Goal: Transaction & Acquisition: Purchase product/service

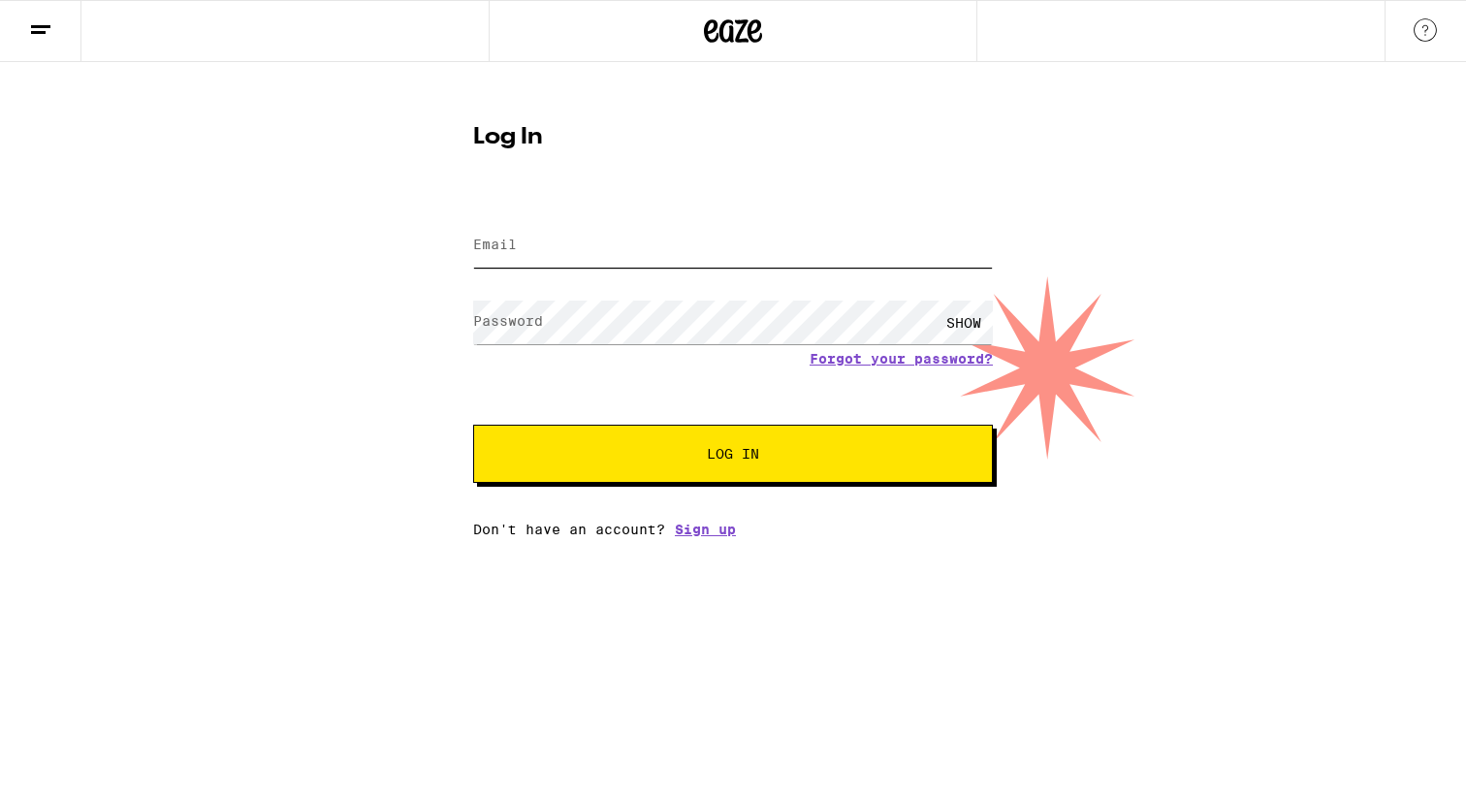
type input "[EMAIL_ADDRESS][DOMAIN_NAME]"
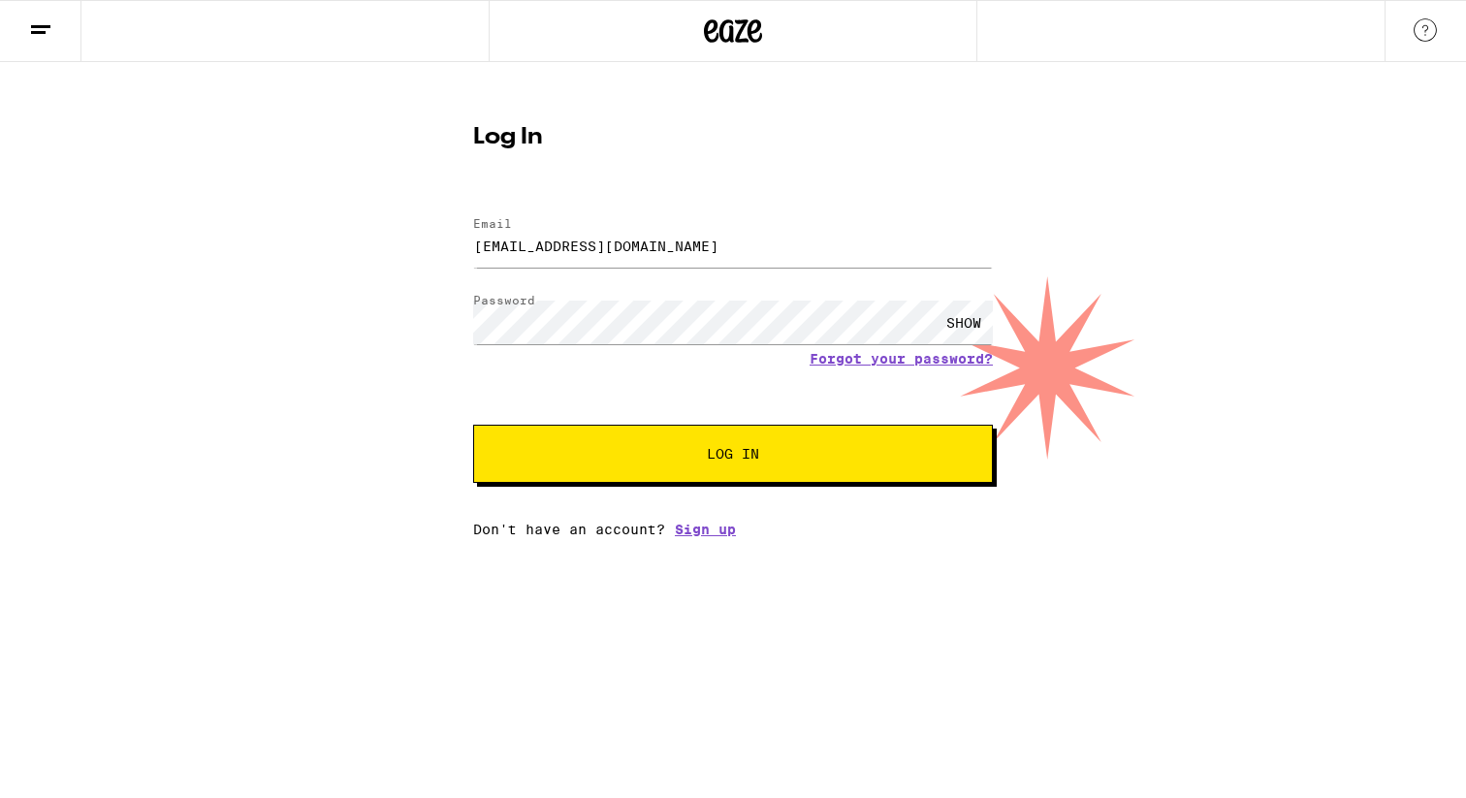
click at [753, 447] on span "Log In" at bounding box center [733, 454] width 52 height 14
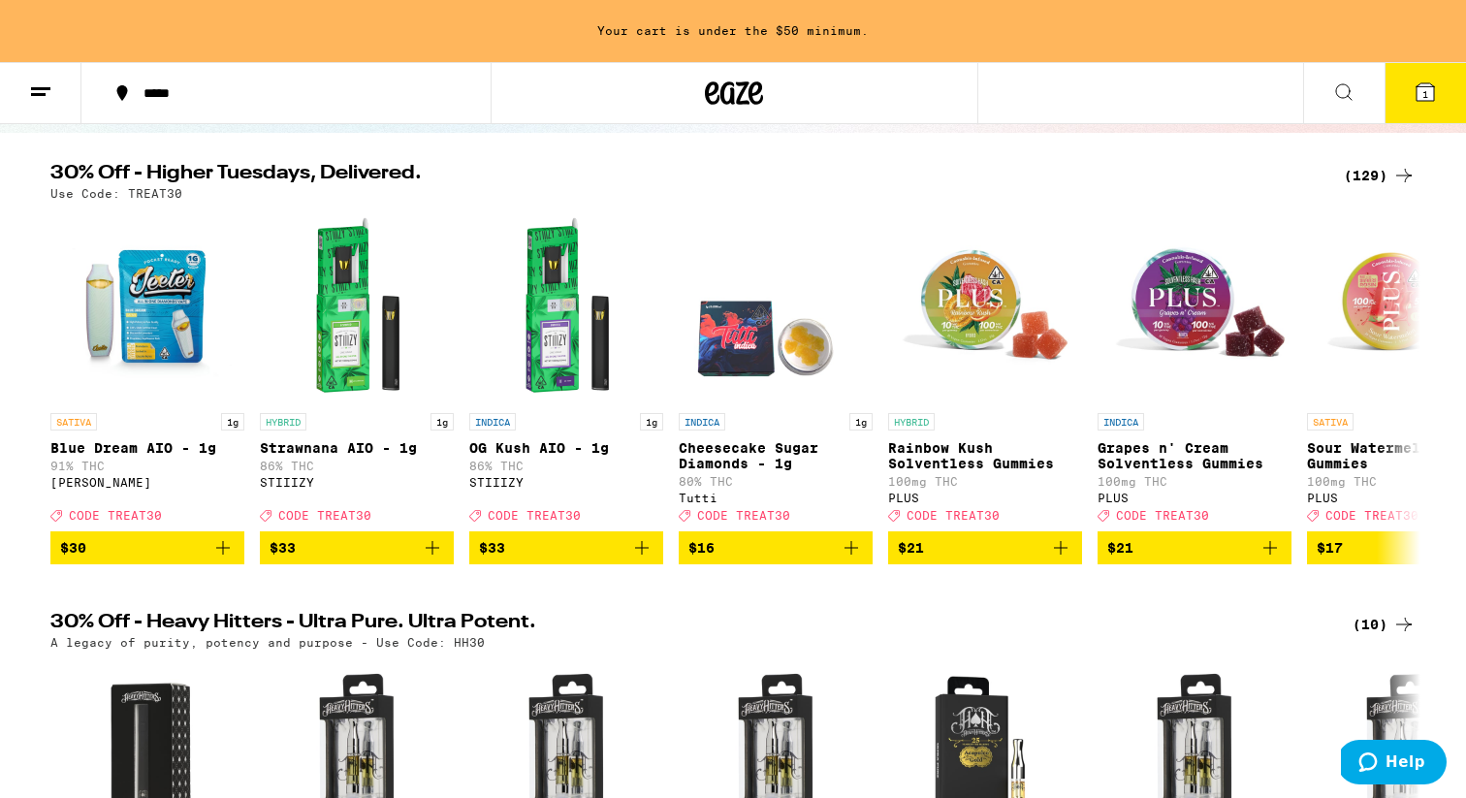
scroll to position [227, 0]
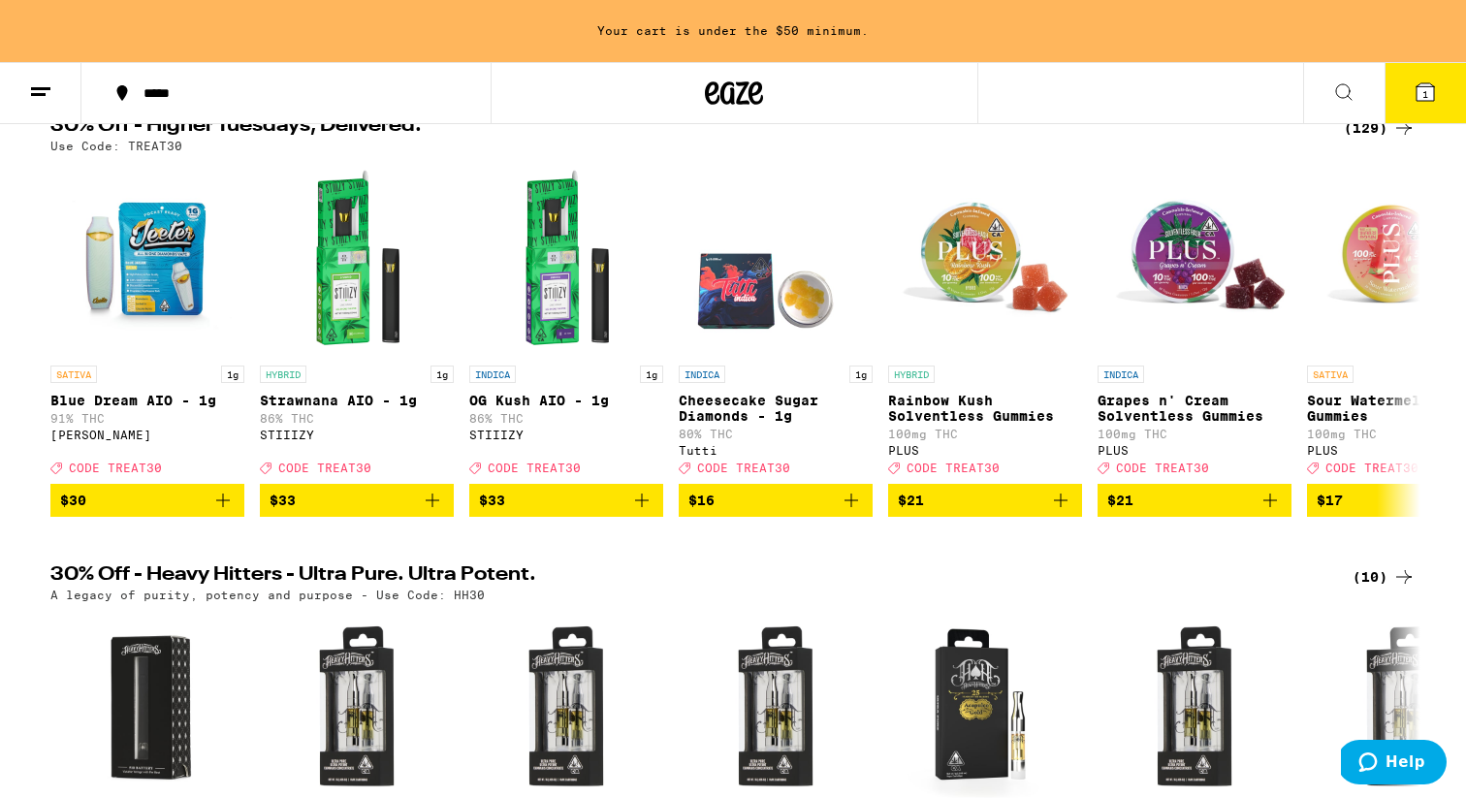
click at [638, 512] on icon "Add to bag" at bounding box center [641, 500] width 23 height 23
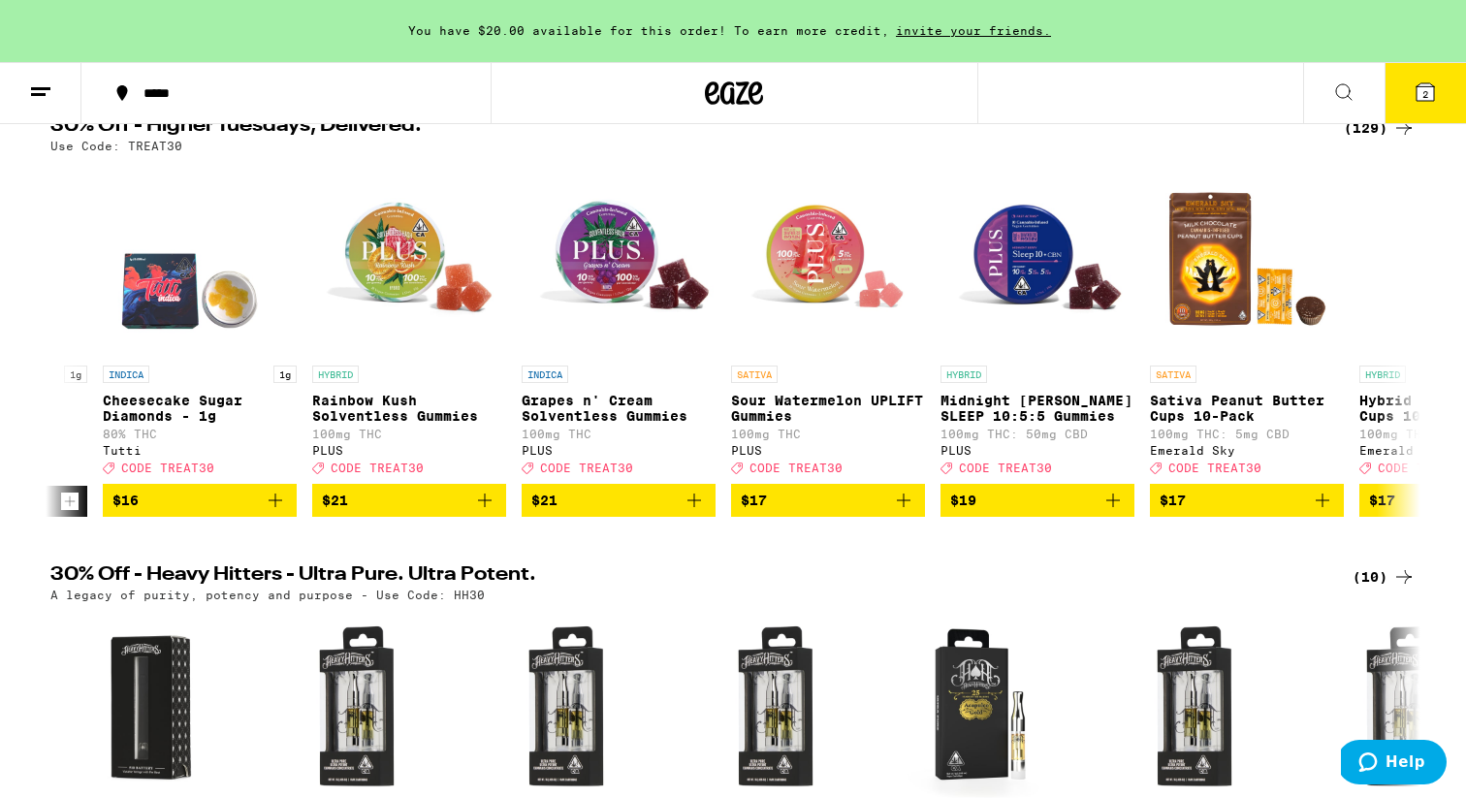
scroll to position [0, 592]
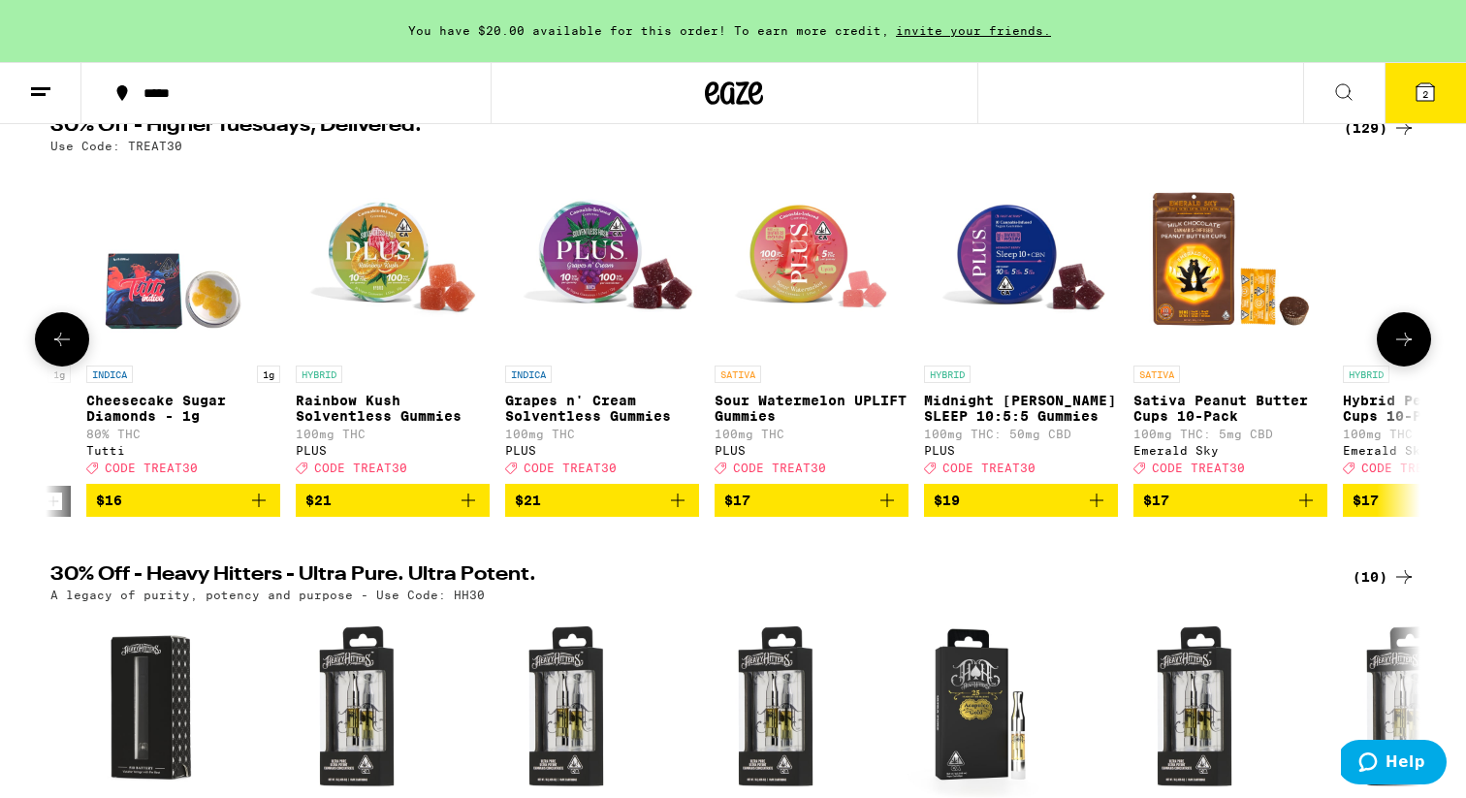
click at [890, 512] on icon "Add to bag" at bounding box center [887, 500] width 23 height 23
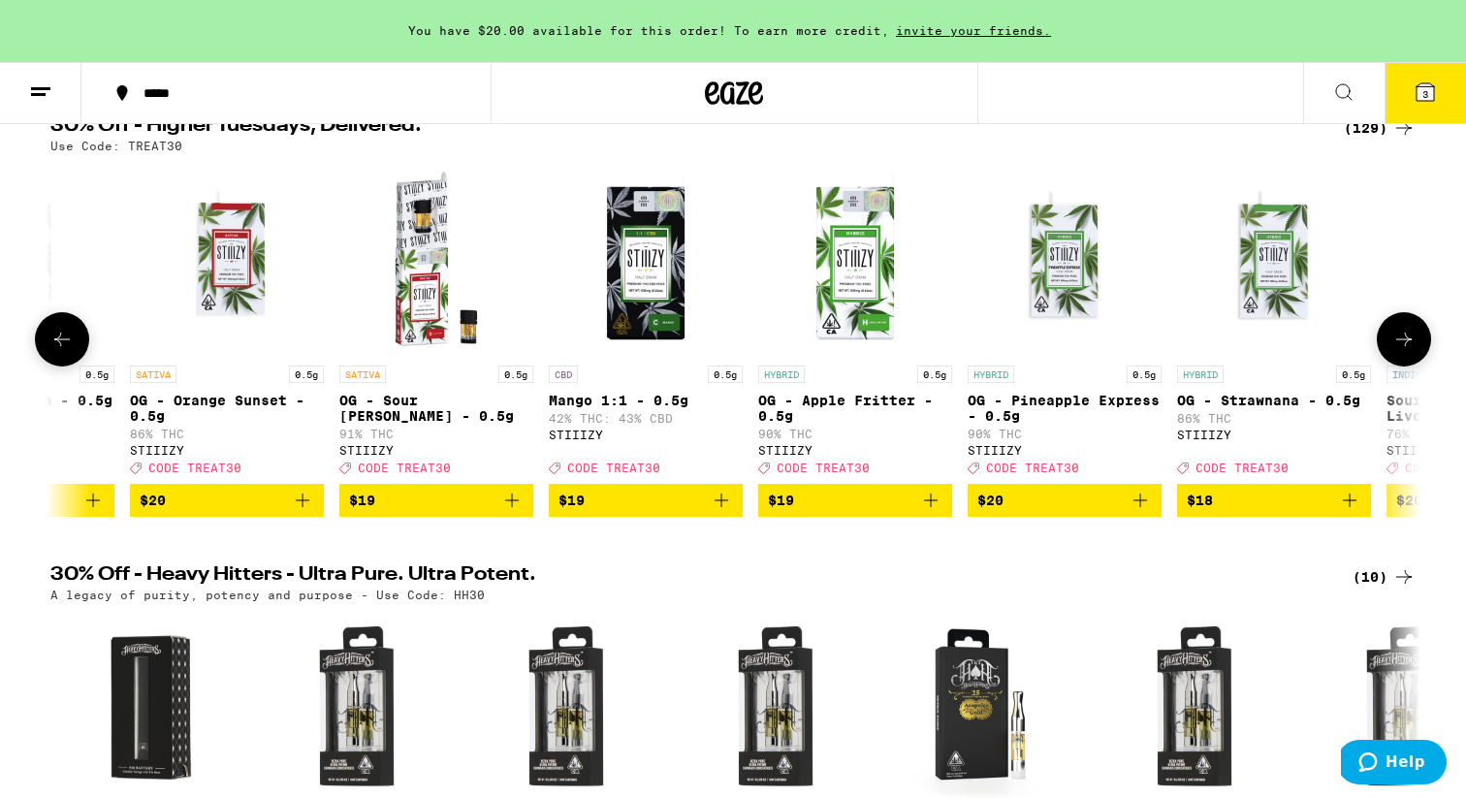
scroll to position [0, 8193]
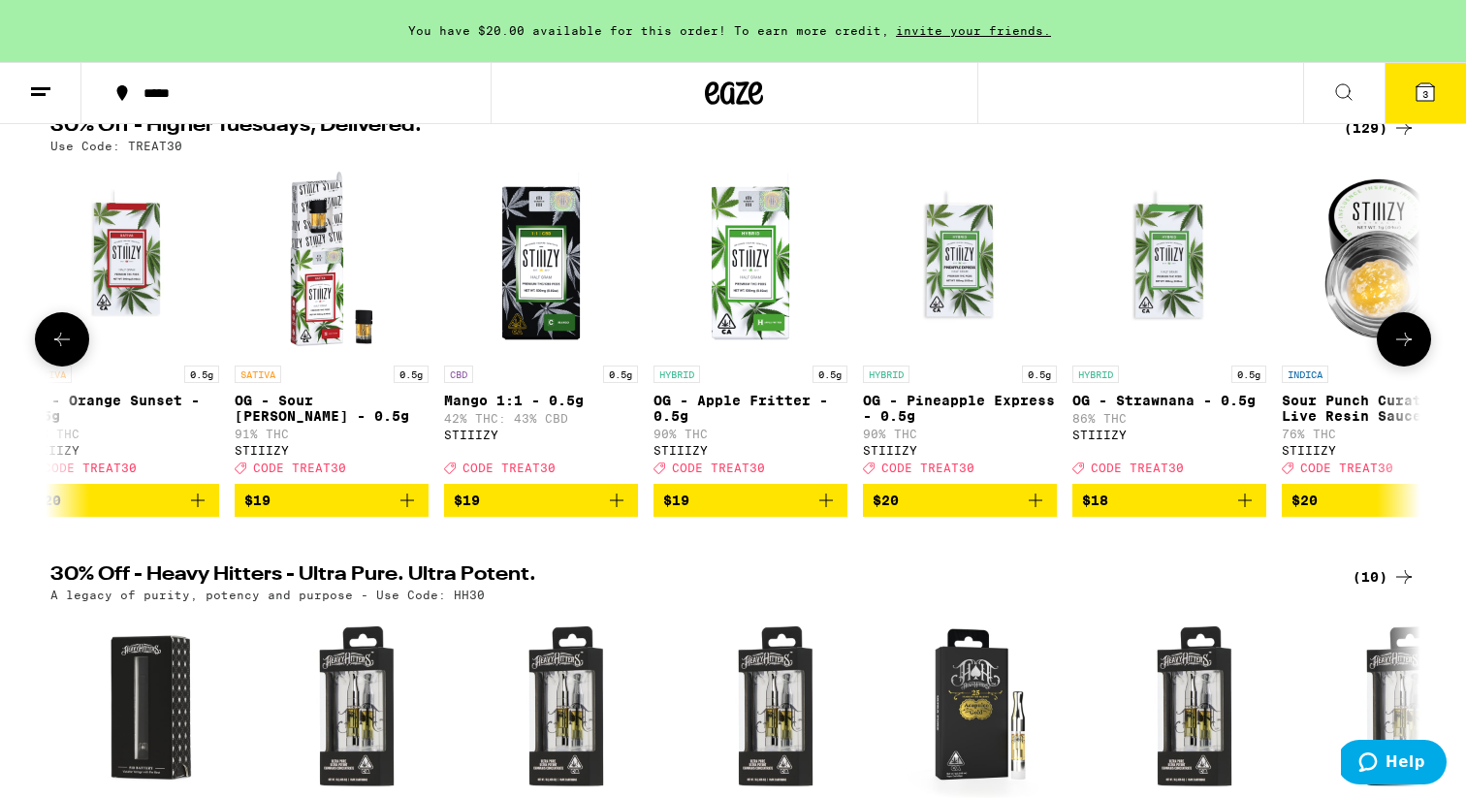
click at [1046, 512] on icon "Add to bag" at bounding box center [1035, 500] width 23 height 23
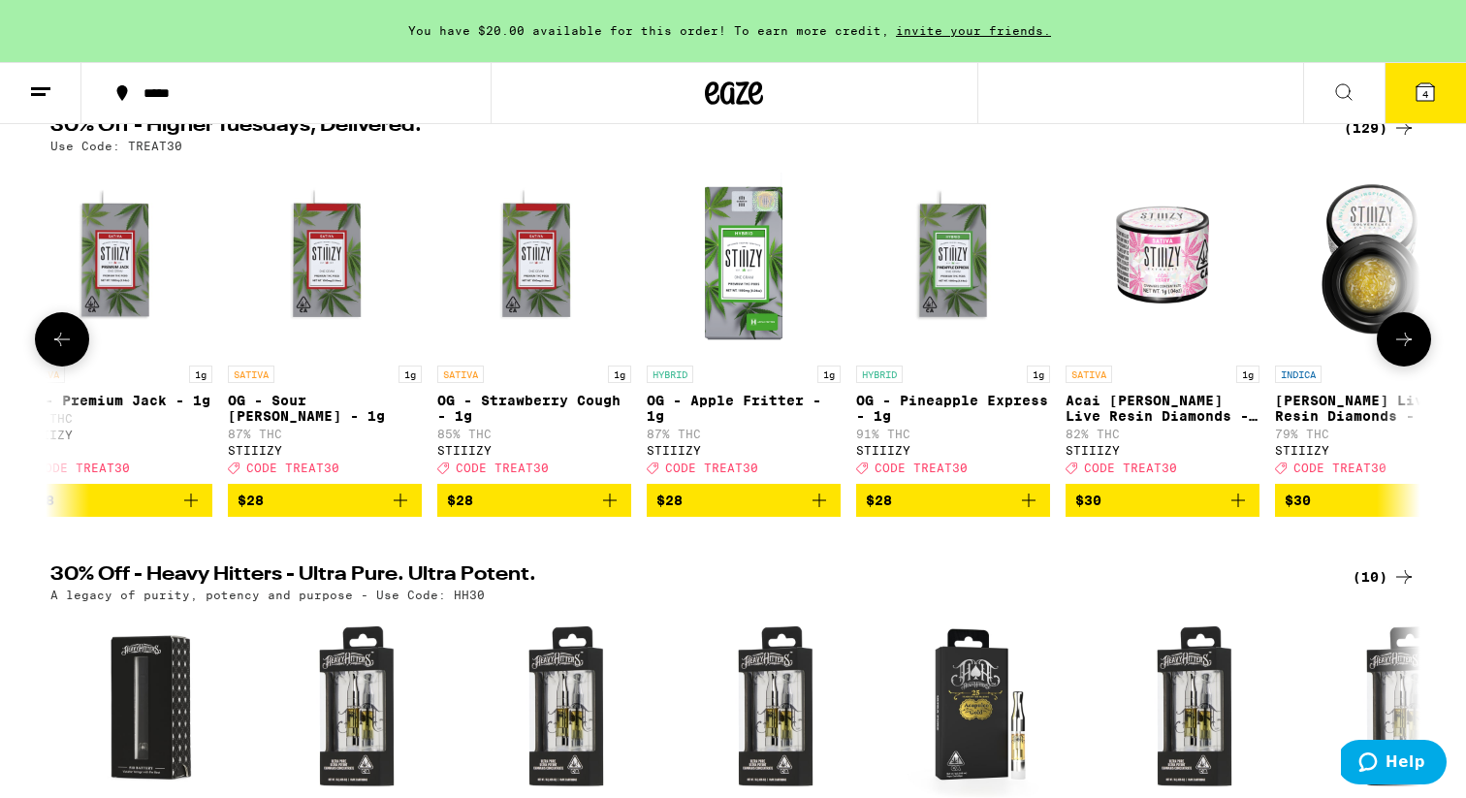
scroll to position [0, 13763]
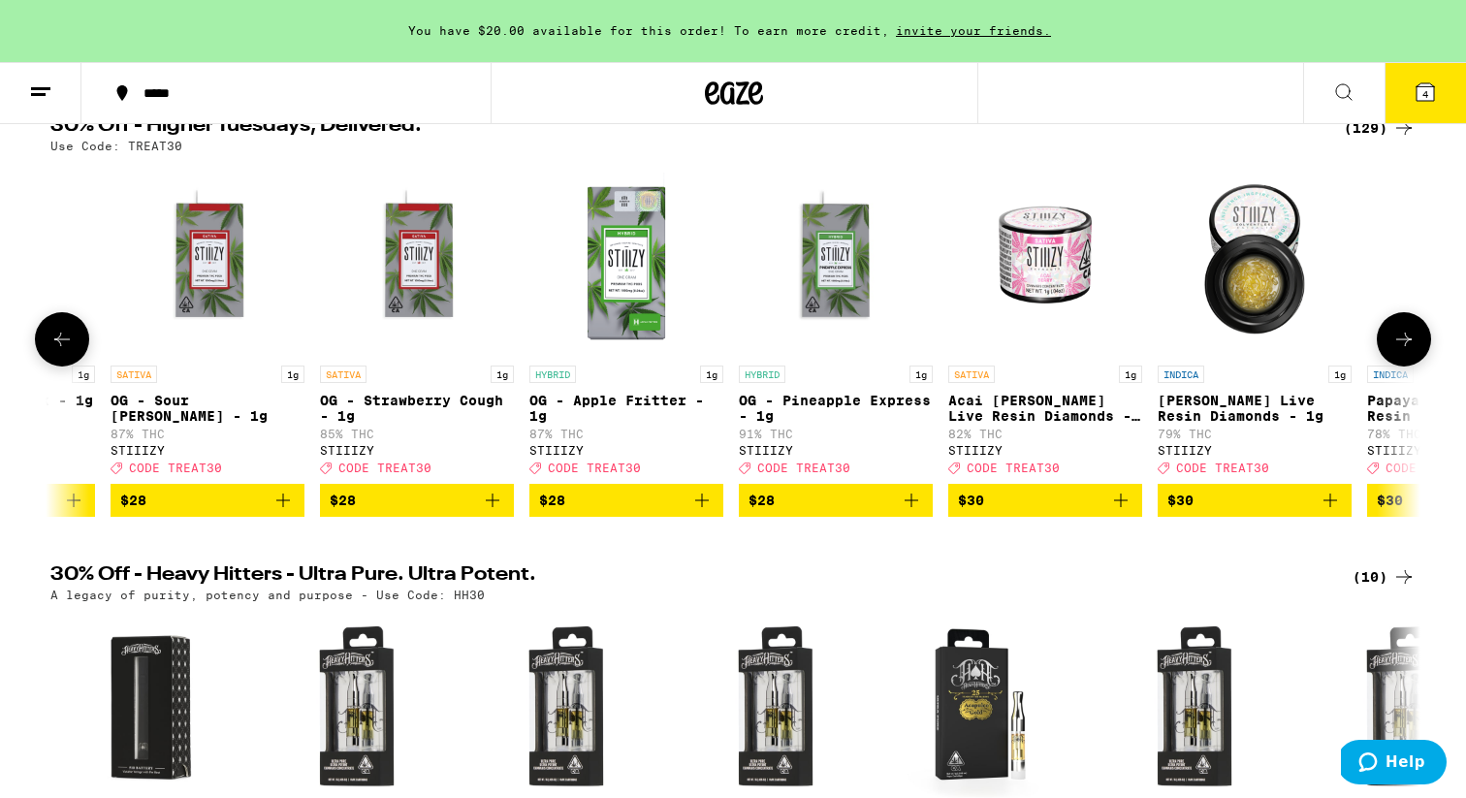
click at [915, 512] on icon "Add to bag" at bounding box center [911, 500] width 23 height 23
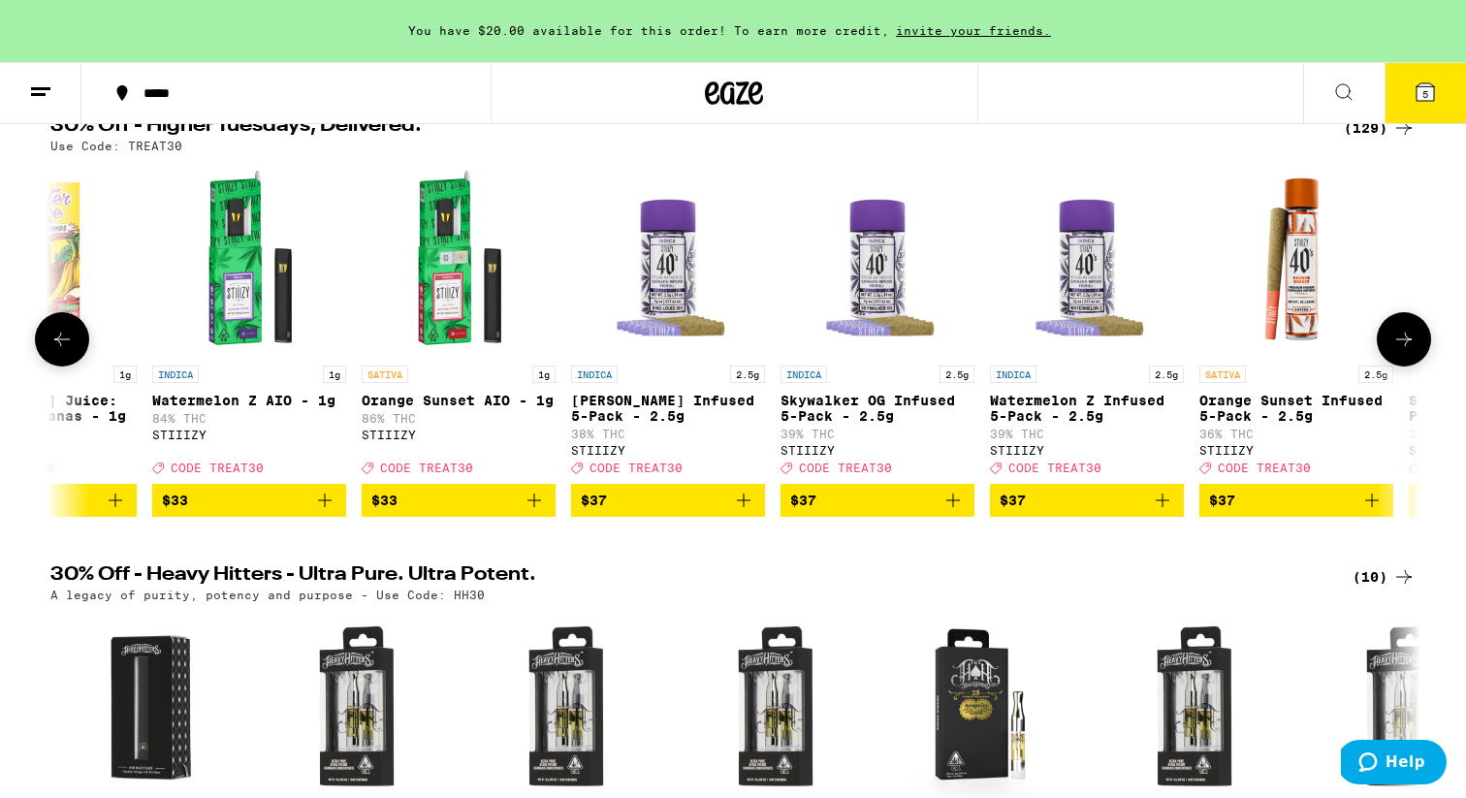
scroll to position [0, 18371]
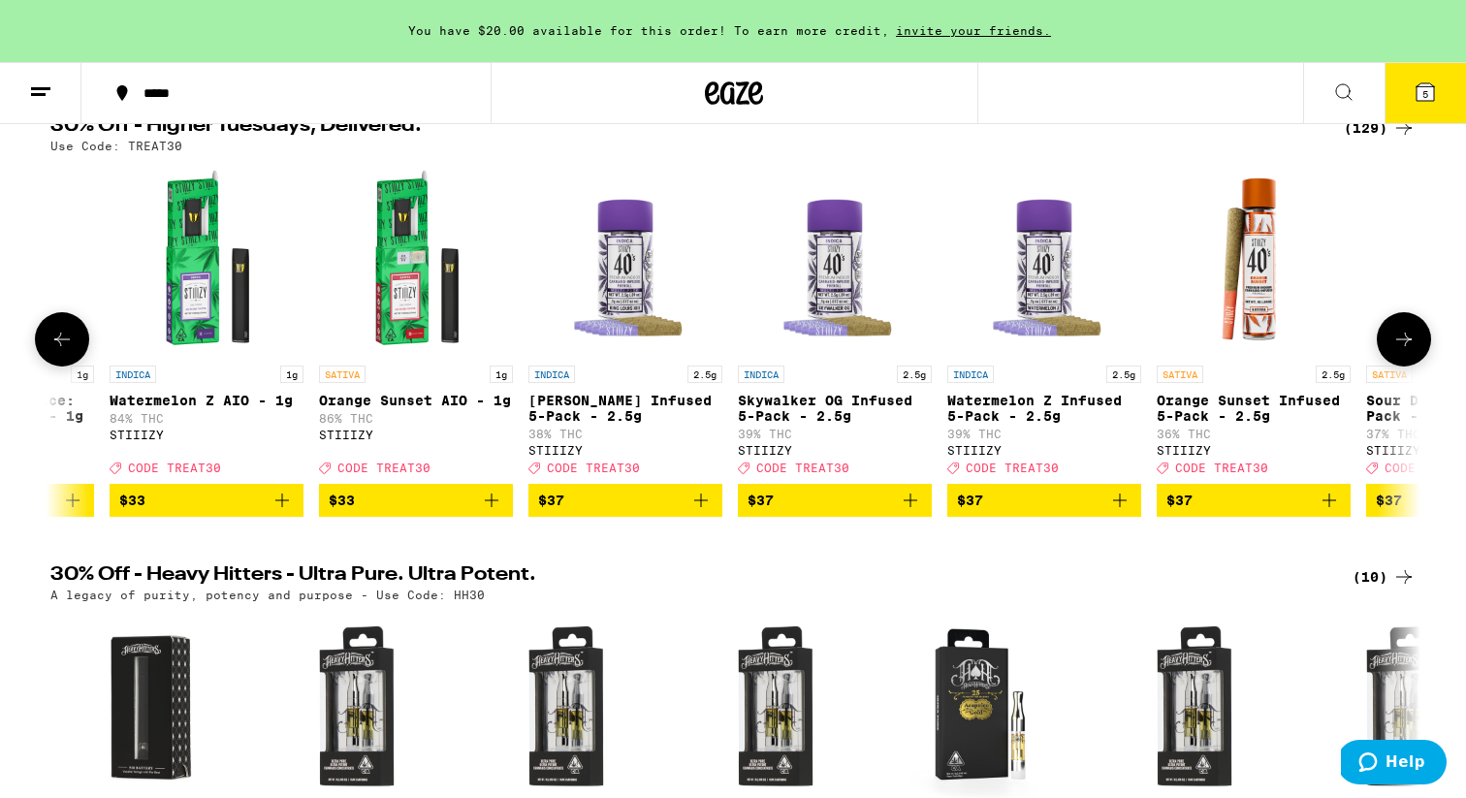
click at [917, 512] on icon "Add to bag" at bounding box center [910, 500] width 23 height 23
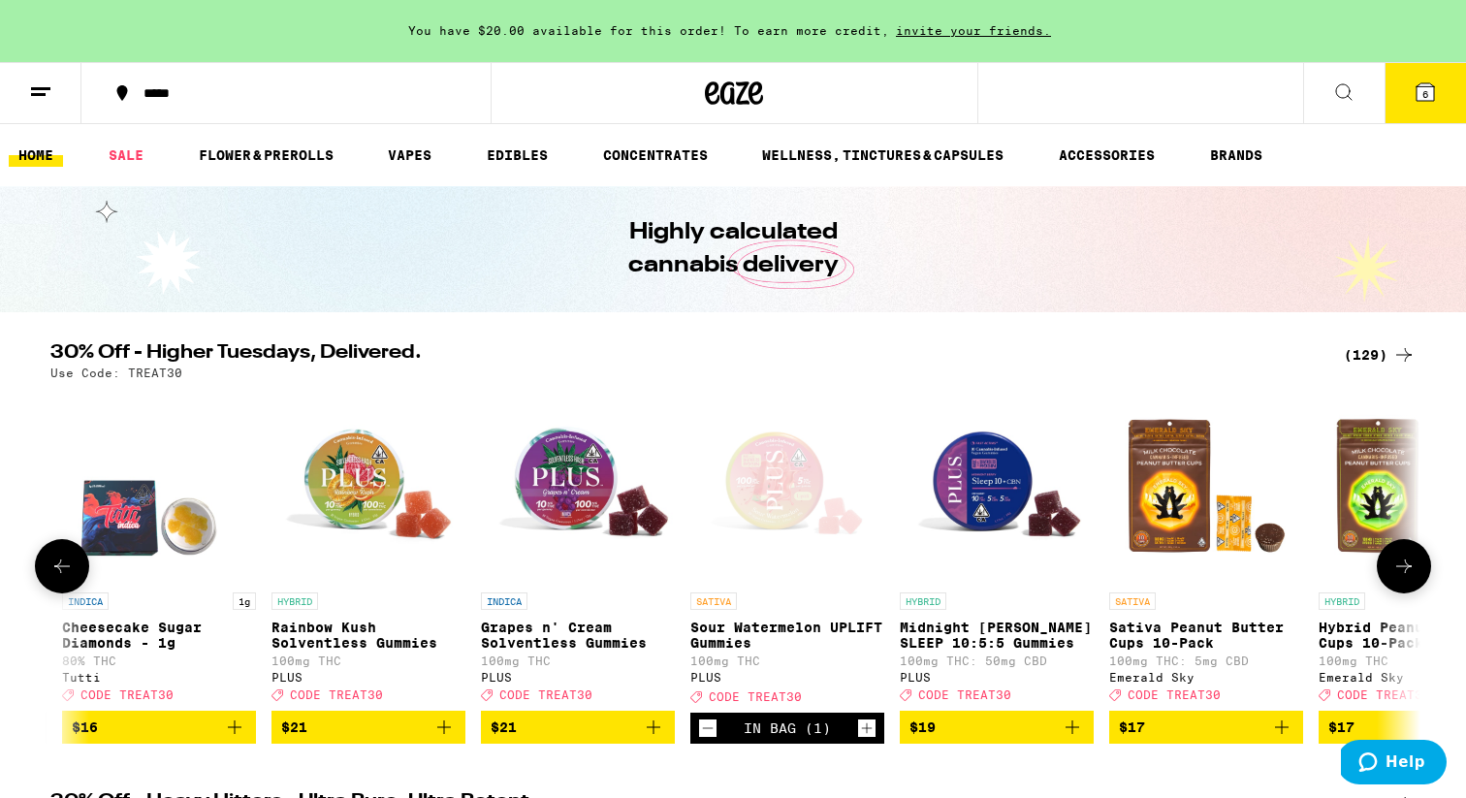
scroll to position [0, 559]
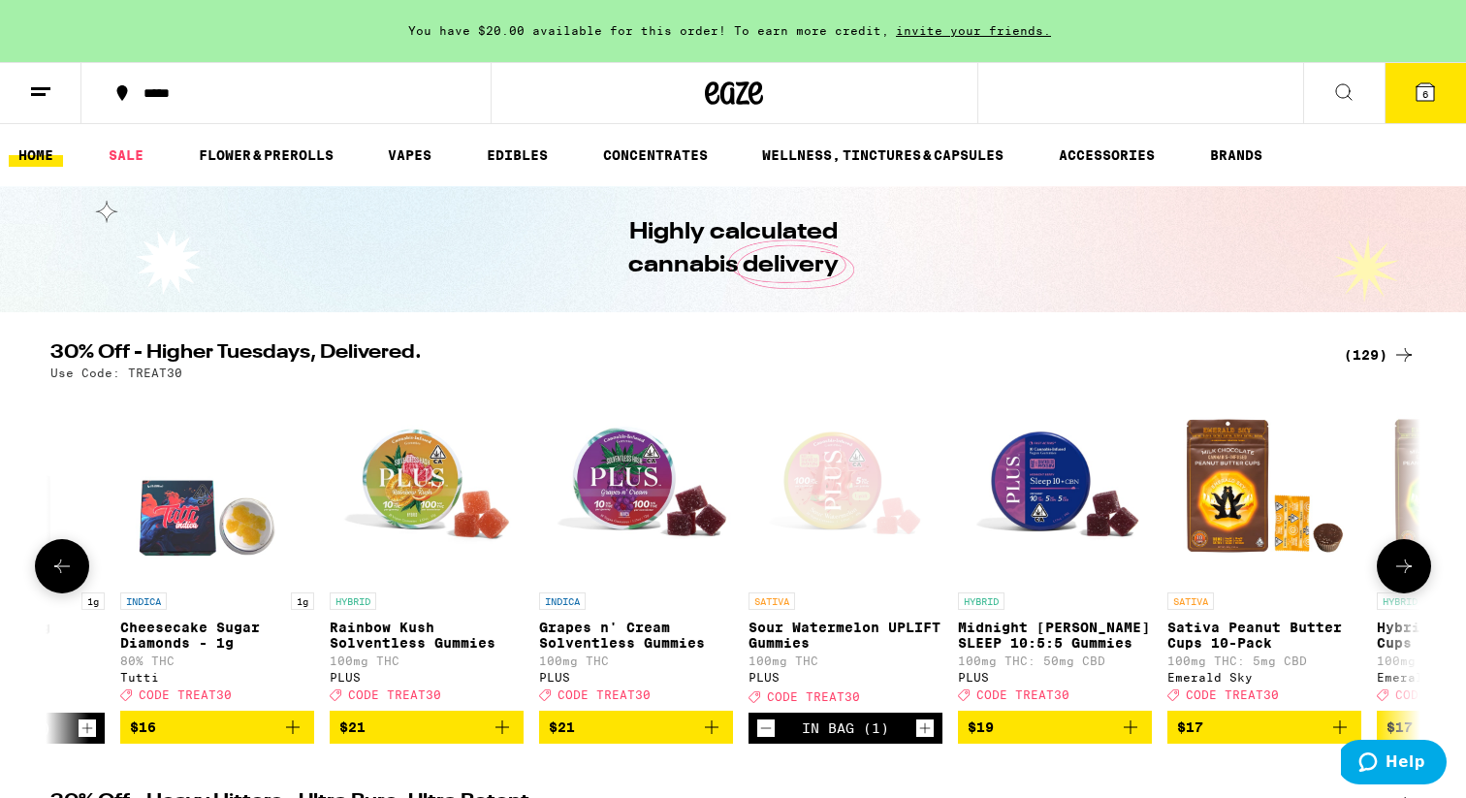
click at [505, 739] on icon "Add to bag" at bounding box center [502, 727] width 23 height 23
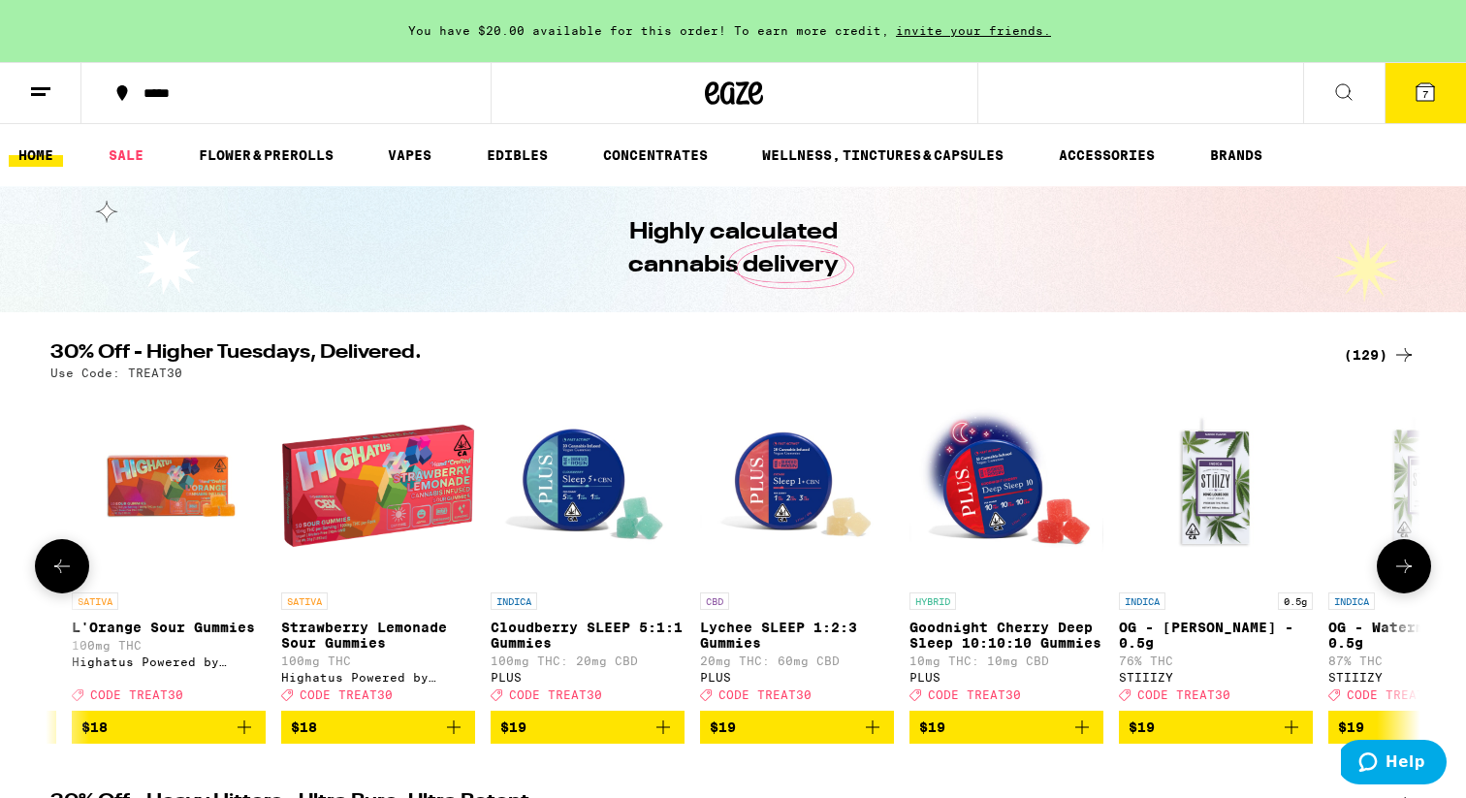
scroll to position [0, 6488]
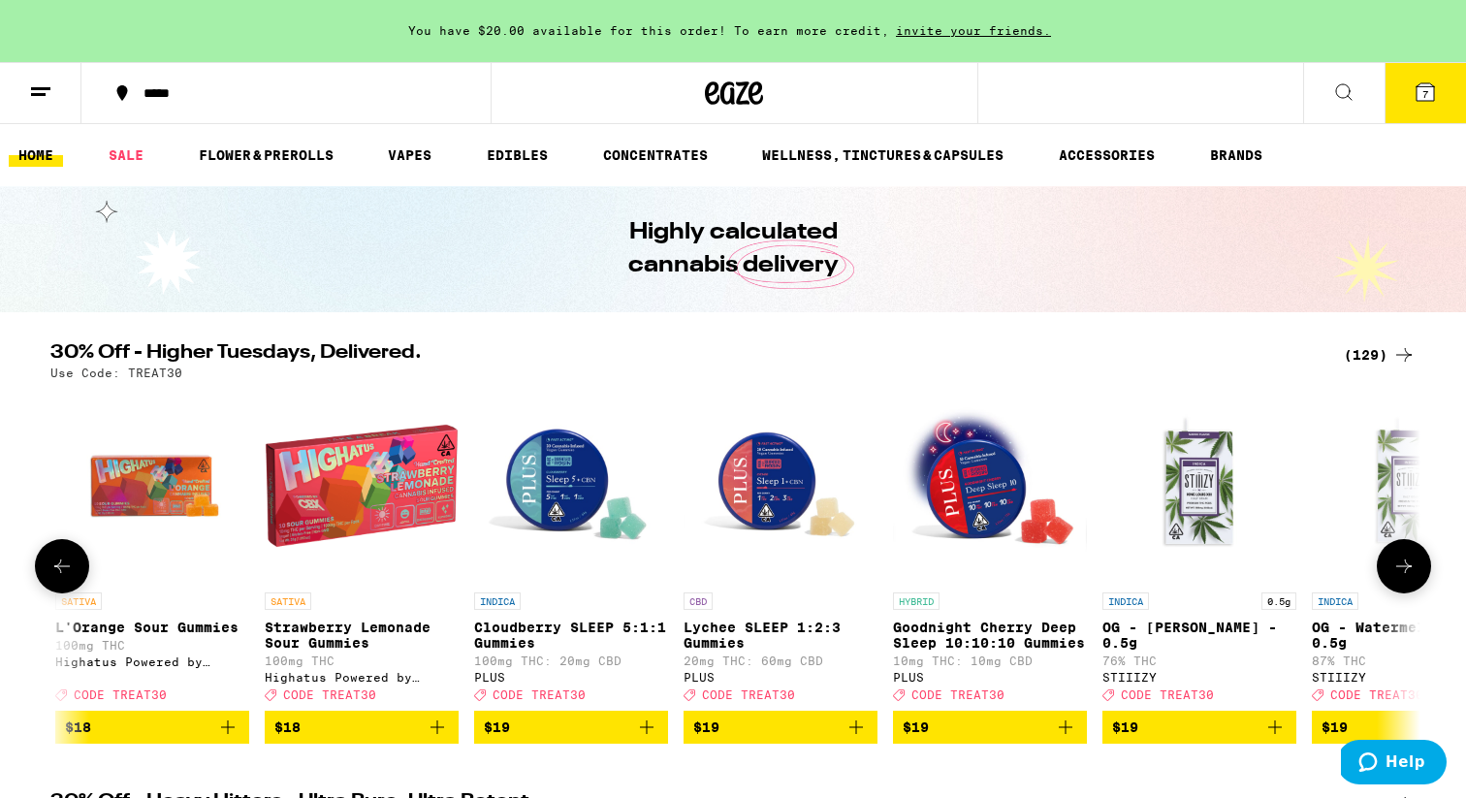
click at [1057, 739] on icon "Add to bag" at bounding box center [1065, 727] width 23 height 23
